Goal: Information Seeking & Learning: Compare options

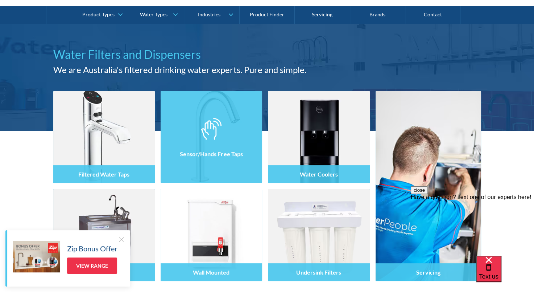
scroll to position [36, 0]
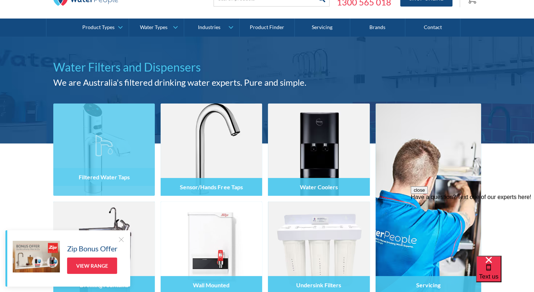
click at [35, 166] on div "Filtered Water Taps Sensor/Hands Free Taps Water Coolers Drinking Fountains Wal…" at bounding box center [267, 238] width 534 height 190
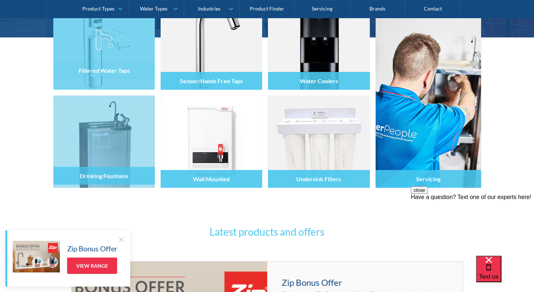
scroll to position [145, 0]
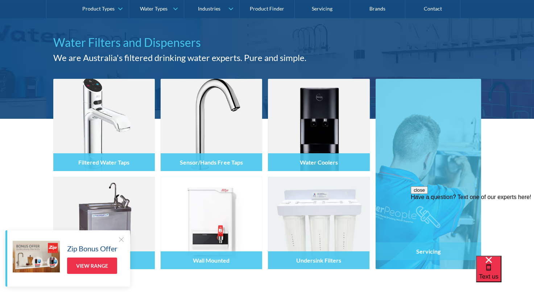
scroll to position [0, 0]
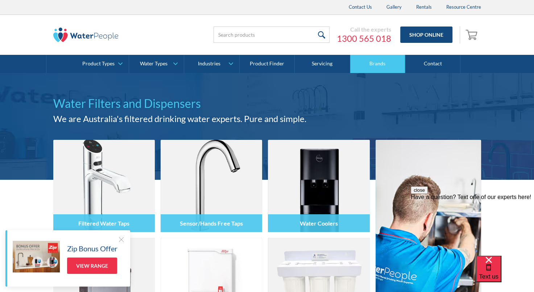
click at [379, 64] on link "Brands" at bounding box center [378, 64] width 55 height 18
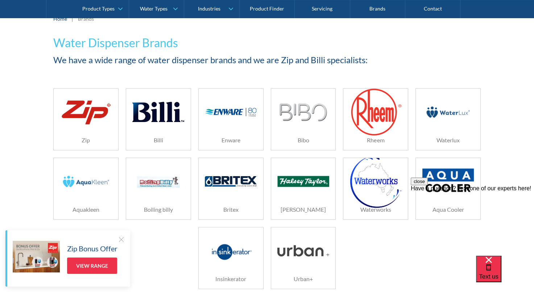
scroll to position [104, 0]
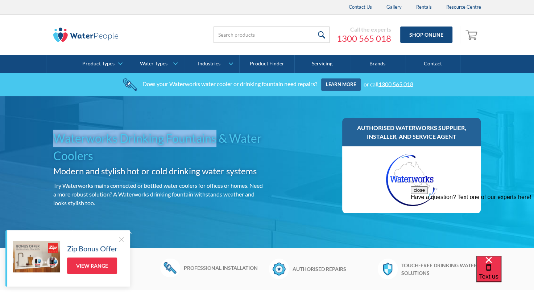
drag, startPoint x: 57, startPoint y: 137, endPoint x: 216, endPoint y: 141, distance: 158.2
click at [216, 141] on h1 "Waterworks Drinking Fountains & Water Coolers" at bounding box center [158, 147] width 211 height 35
copy h1 "Waterworks Drinking Fountains"
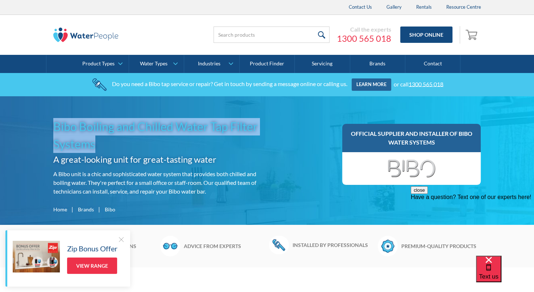
drag, startPoint x: 55, startPoint y: 127, endPoint x: 95, endPoint y: 143, distance: 43.2
click at [95, 143] on h1 "Bibo Boiling and Chilled Water Tap Filter Systems" at bounding box center [158, 135] width 211 height 35
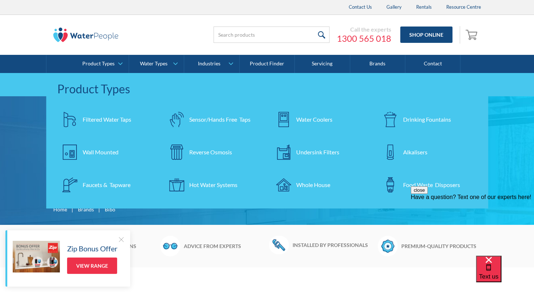
copy h1 "Bibo Boiling and Chilled Water Tap Filter Systems"
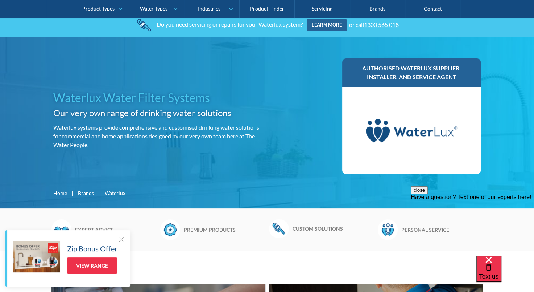
scroll to position [73, 0]
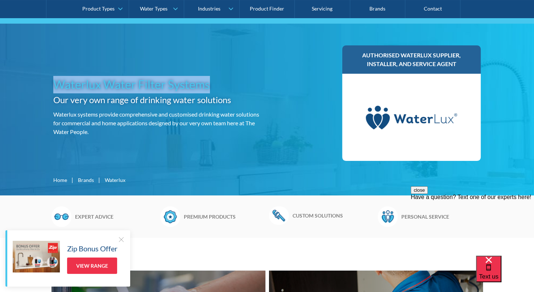
drag, startPoint x: 54, startPoint y: 84, endPoint x: 213, endPoint y: 88, distance: 159.0
click at [213, 88] on h1 "Waterlux Water Filter Systems" at bounding box center [158, 84] width 211 height 17
copy h1 "Waterlux Water Filter Systems"
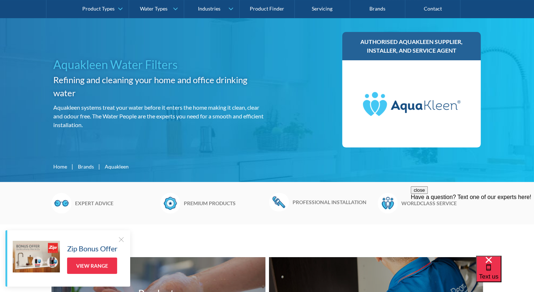
scroll to position [109, 0]
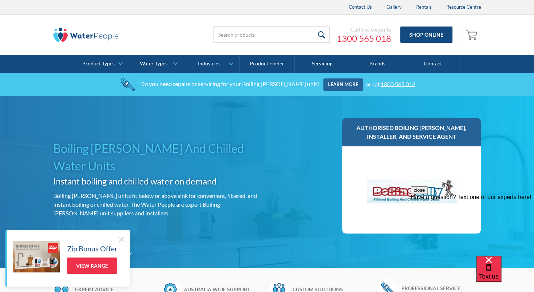
scroll to position [36, 0]
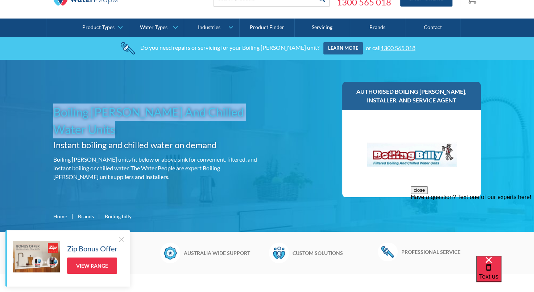
drag, startPoint x: 54, startPoint y: 110, endPoint x: 95, endPoint y: 128, distance: 45.0
click at [95, 128] on h1 "Boiling Billy Boiling And Chilled Water Units" at bounding box center [158, 120] width 211 height 35
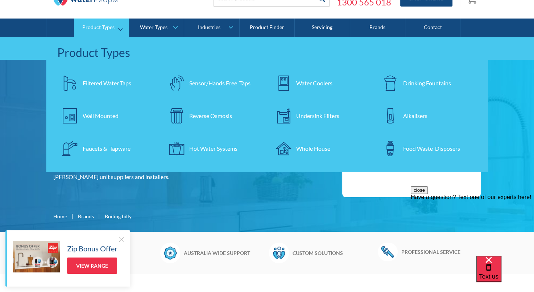
copy h1 "Boiling Billy Boiling And Chilled Water Units"
